Goal: Transaction & Acquisition: Purchase product/service

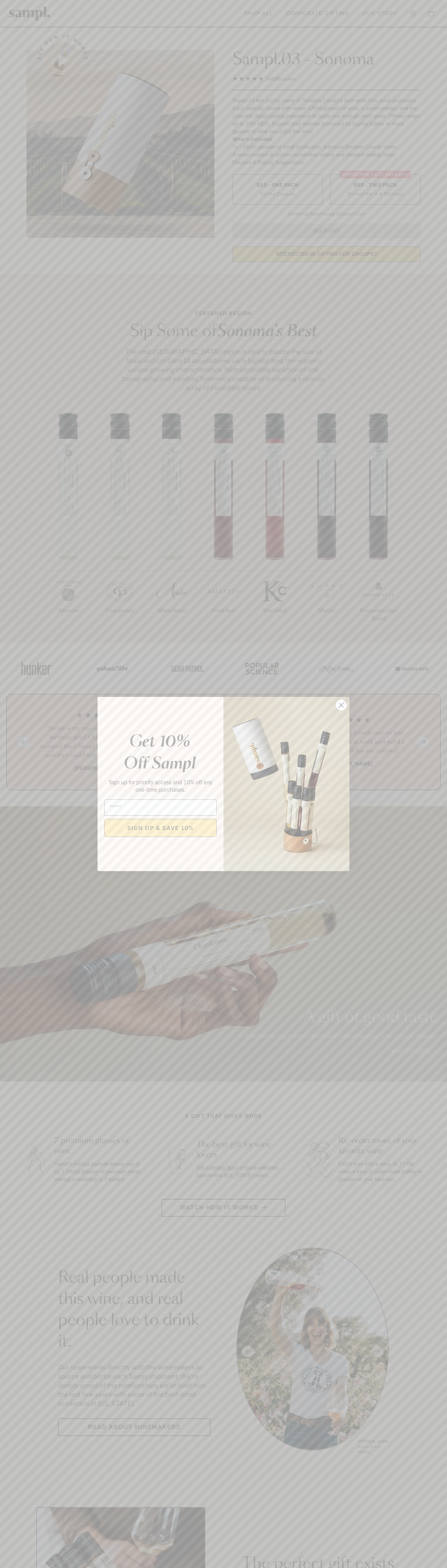
click at [341, 705] on icon "Close dialog" at bounding box center [341, 705] width 4 height 4
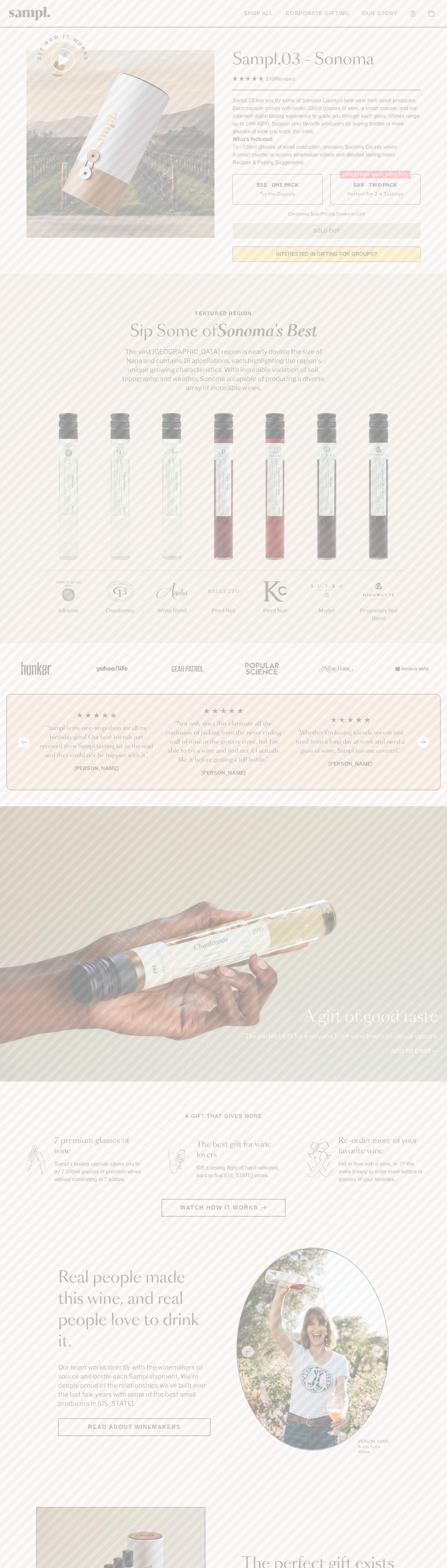
click at [375, 186] on span "$88 - Two Pack" at bounding box center [375, 185] width 44 height 7
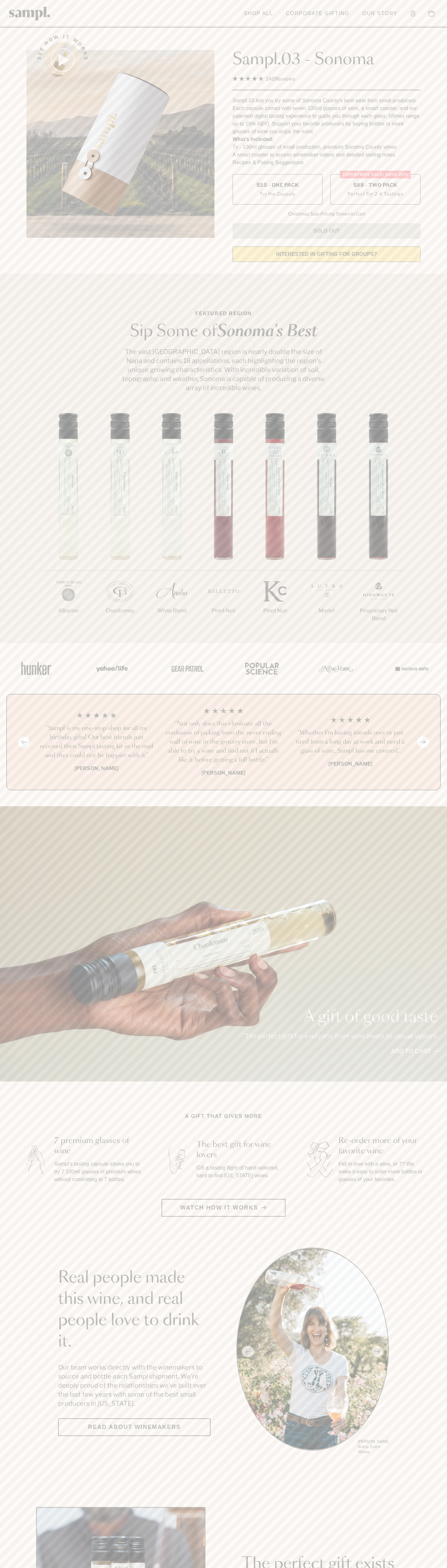
click at [224, 743] on h3 "“Not only does this eliminate all the confusion of picking from the never endin…" at bounding box center [223, 742] width 116 height 45
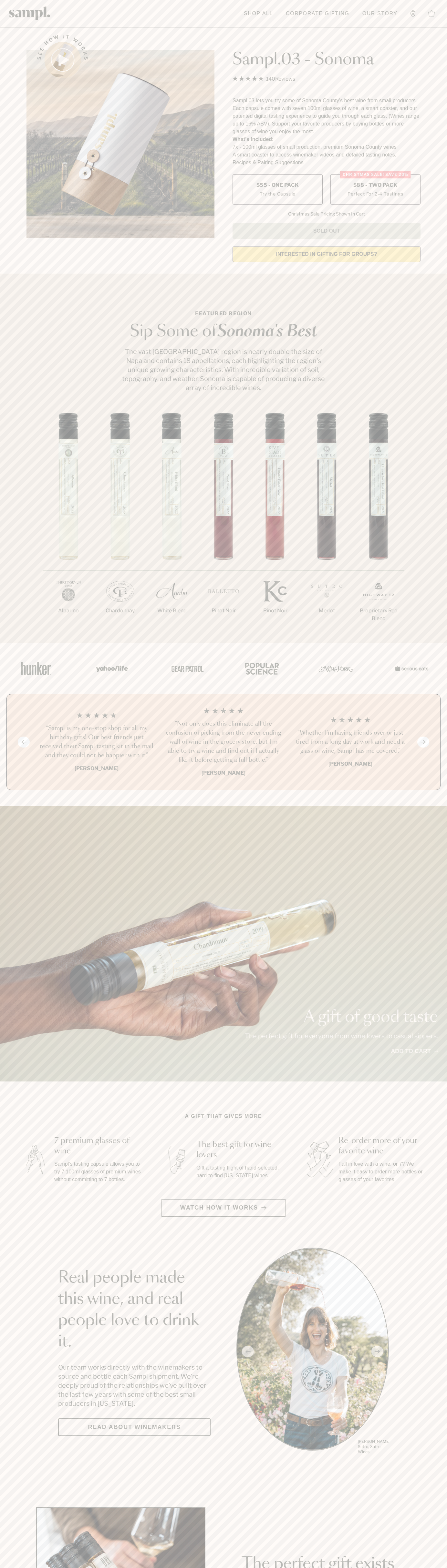
click at [365, 12] on link "Our Story" at bounding box center [379, 13] width 41 height 14
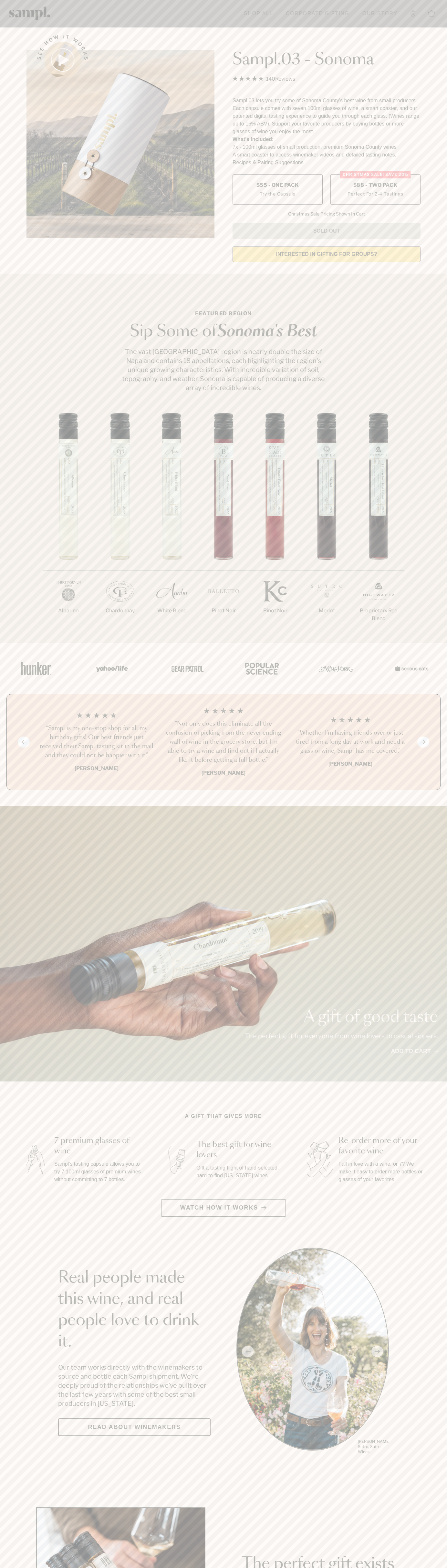
click at [438, 16] on button "Toggle cart sidebar 0" at bounding box center [431, 13] width 13 height 13
click at [49, 1567] on html "Skip to main content Toggle navigation menu Shop All Corporate Gifting Our Stor…" at bounding box center [224, 1278] width 447 height 2557
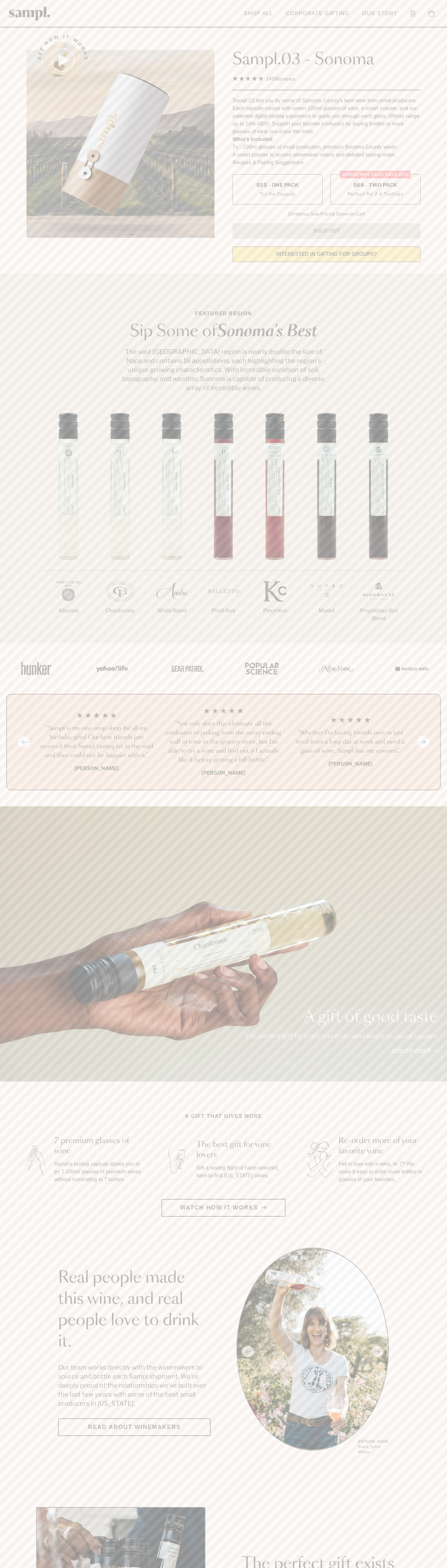
click at [375, 190] on label "Christmas SALE! Save 20% $88 - Two Pack Perfect For 2-4 Tastings" at bounding box center [375, 189] width 90 height 30
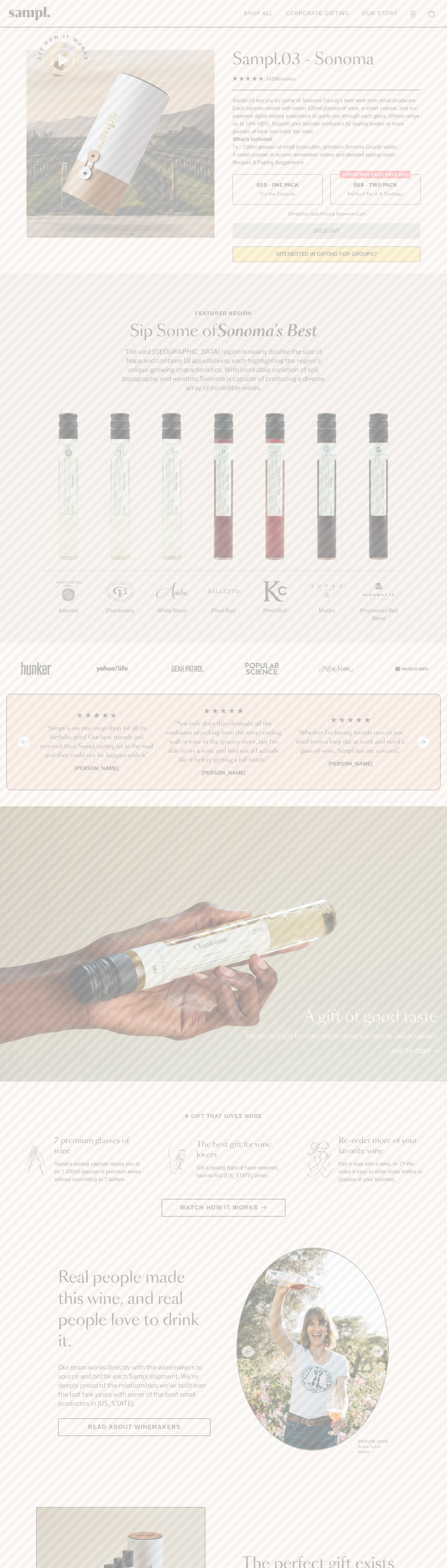
click at [224, 743] on h3 "“Not only does this eliminate all the confusion of picking from the never endin…" at bounding box center [223, 742] width 116 height 45
